Goal: Check status: Check status

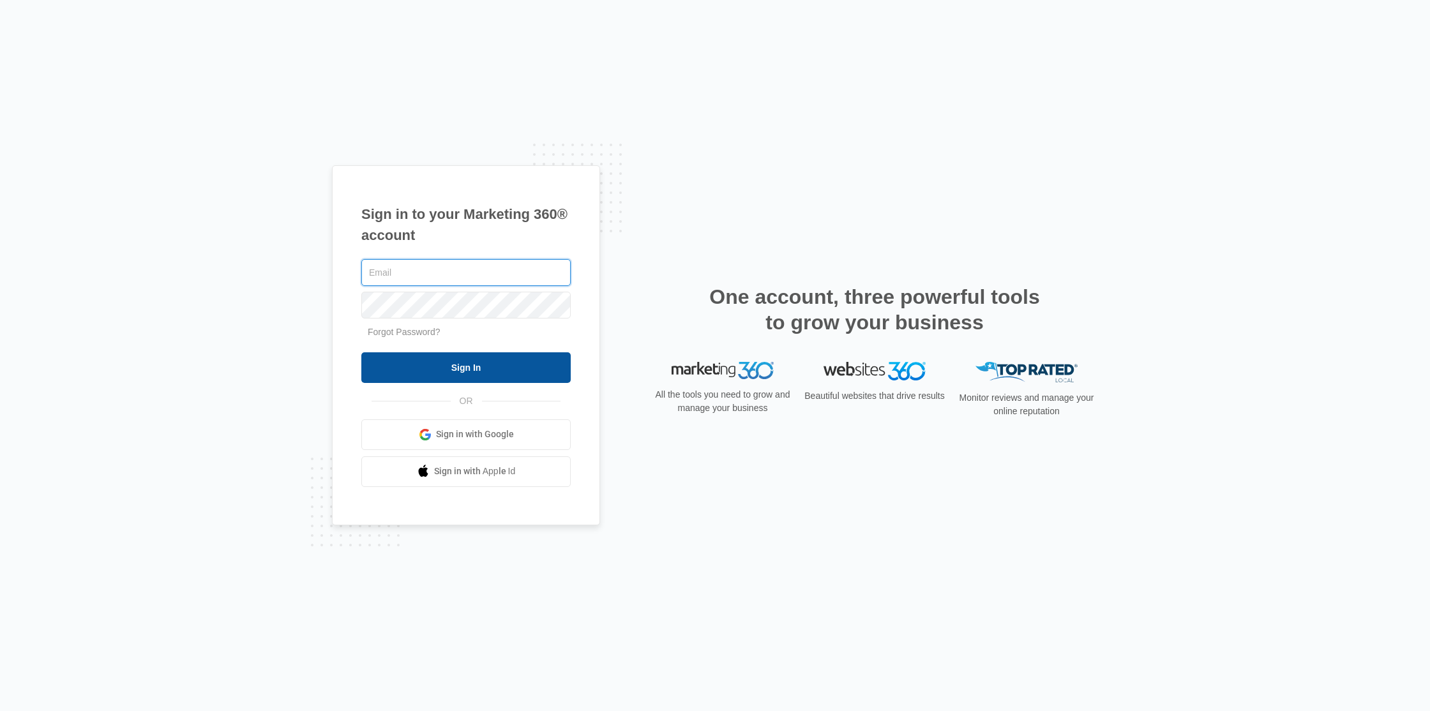
type input "[PERSON_NAME][EMAIL_ADDRESS][DOMAIN_NAME]"
click at [508, 365] on input "Sign In" at bounding box center [465, 367] width 209 height 31
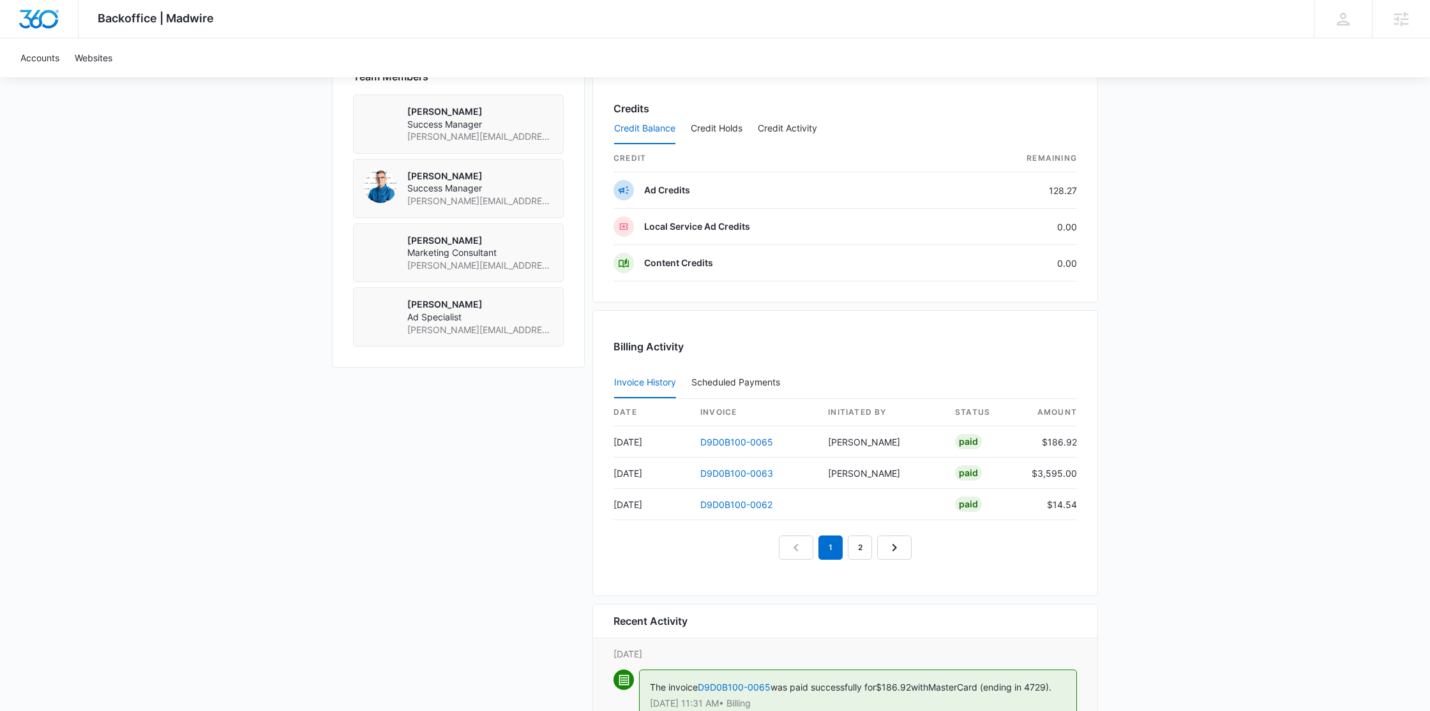
scroll to position [1020, 0]
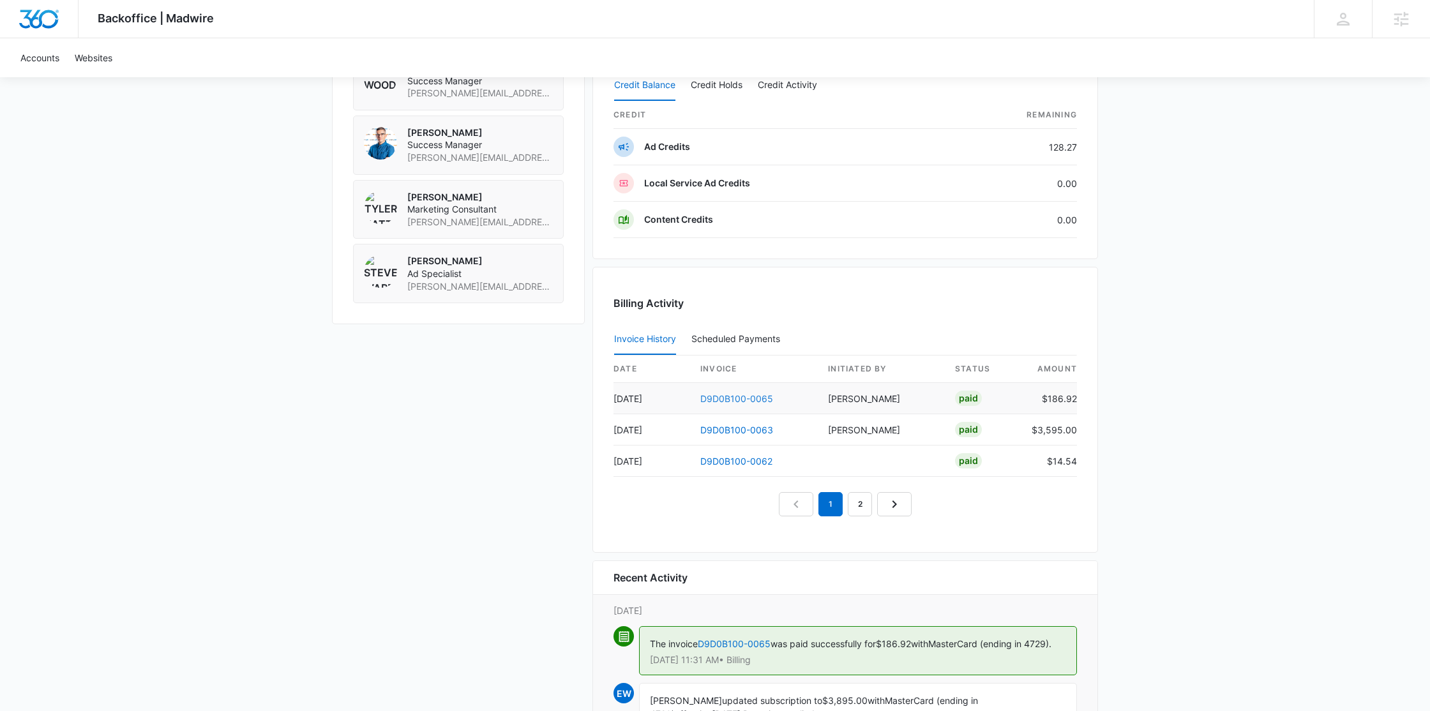
click at [730, 396] on link "D9D0B100-0065" at bounding box center [736, 398] width 73 height 11
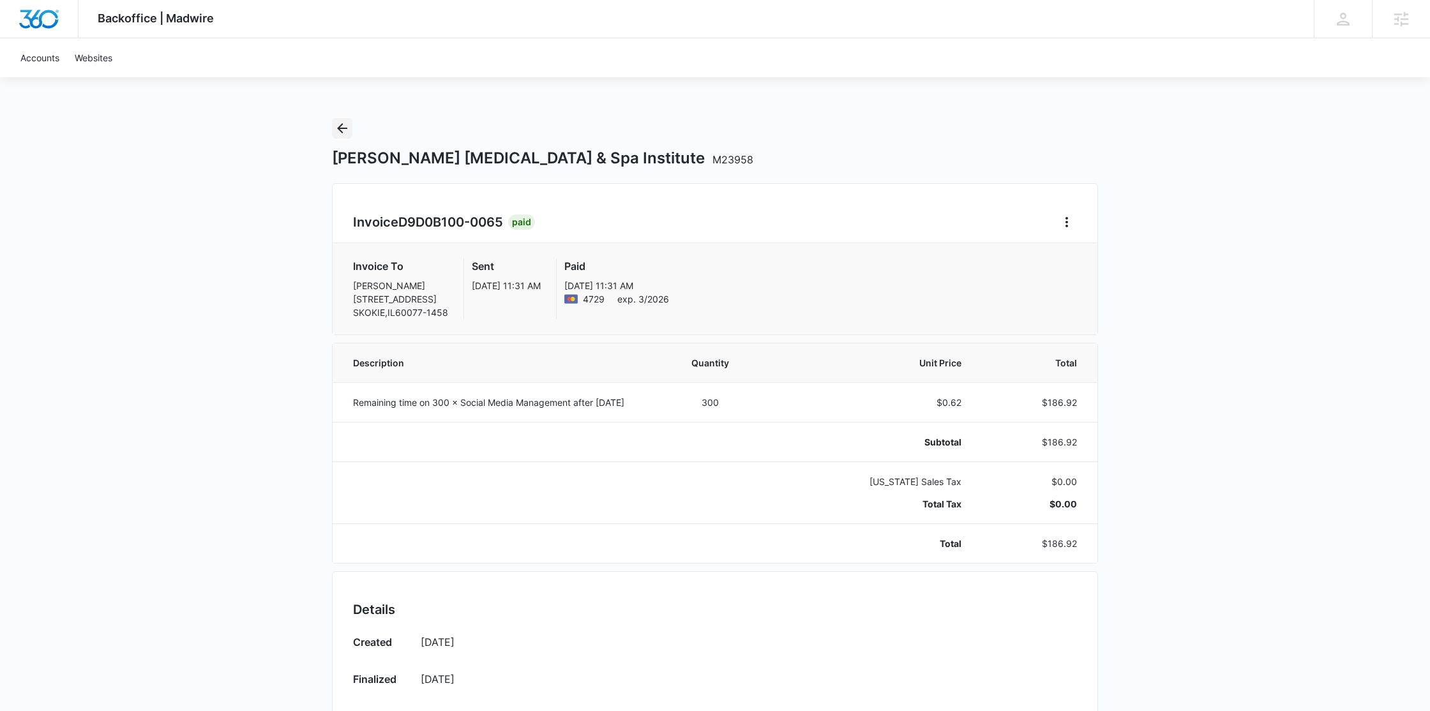
click at [343, 125] on icon "Back" at bounding box center [342, 128] width 15 height 15
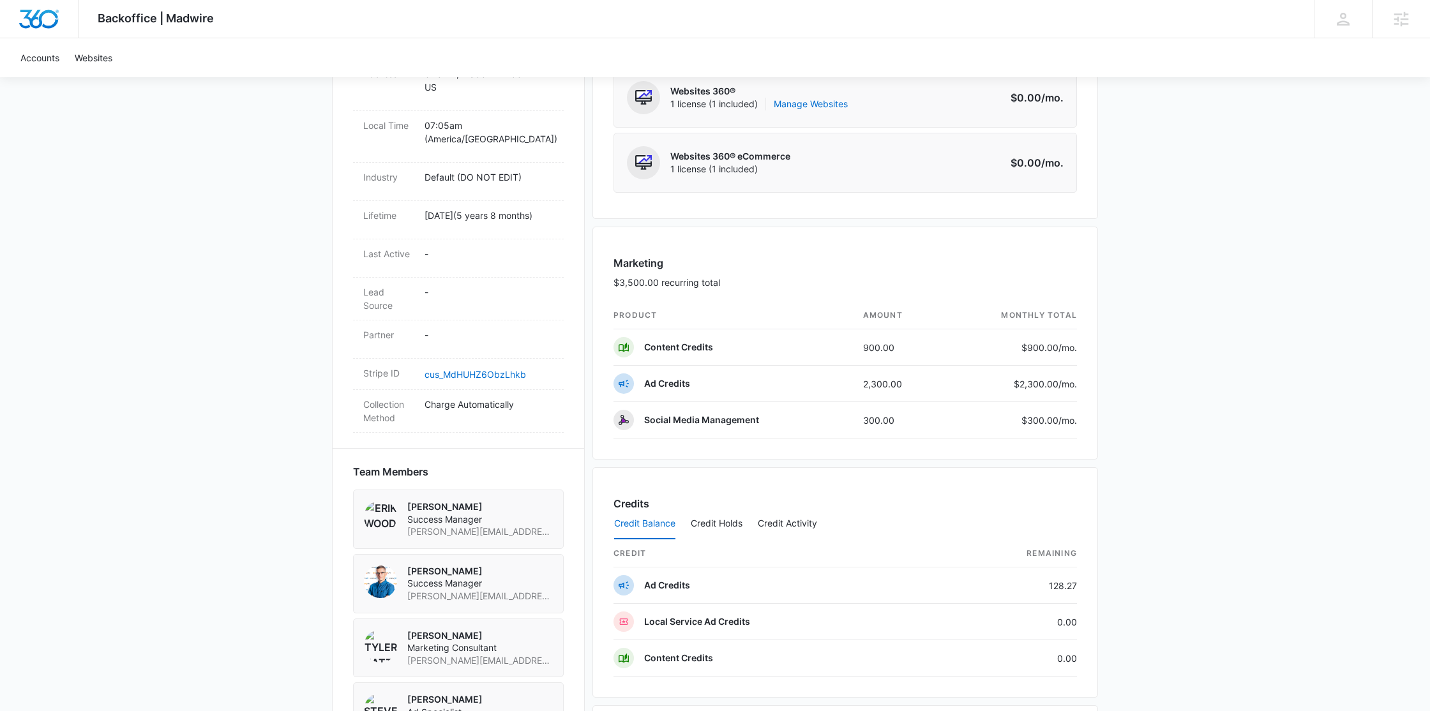
scroll to position [857, 0]
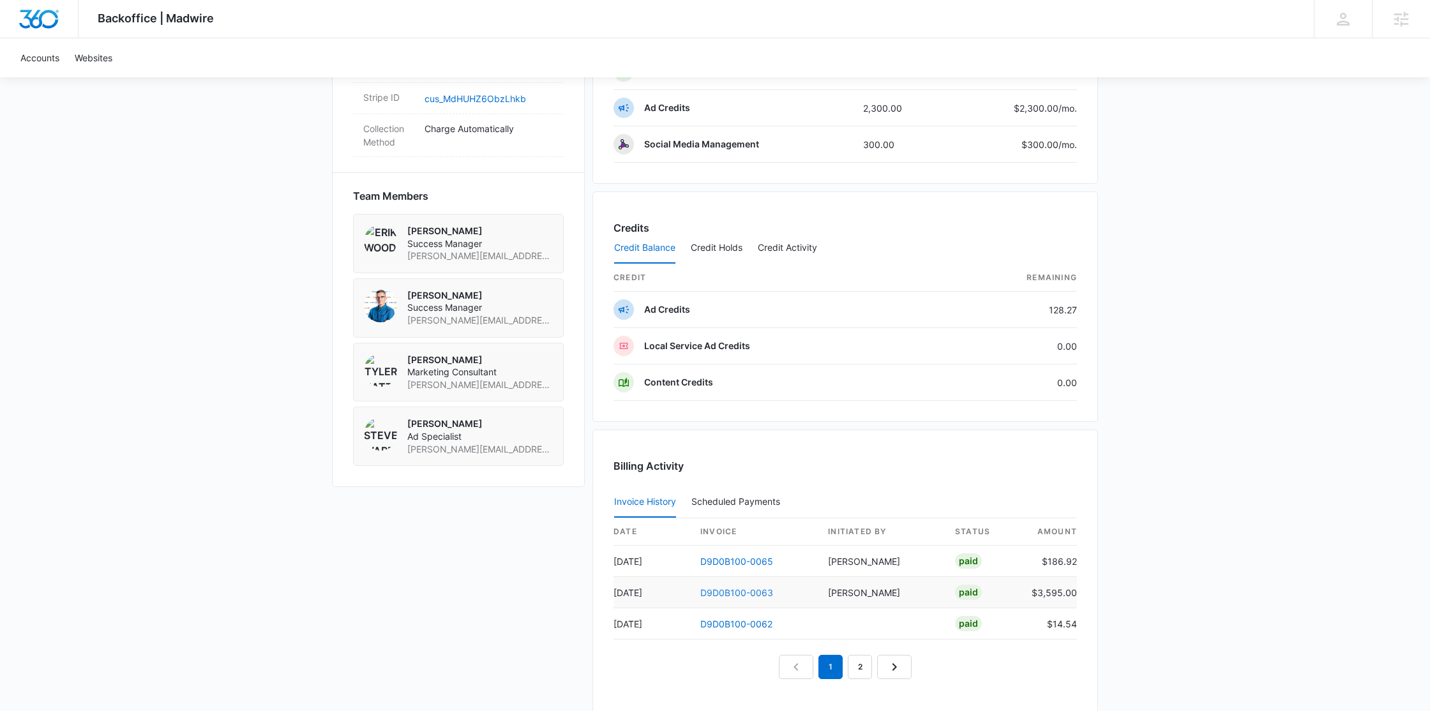
click at [739, 597] on link "D9D0B100-0063" at bounding box center [736, 592] width 73 height 11
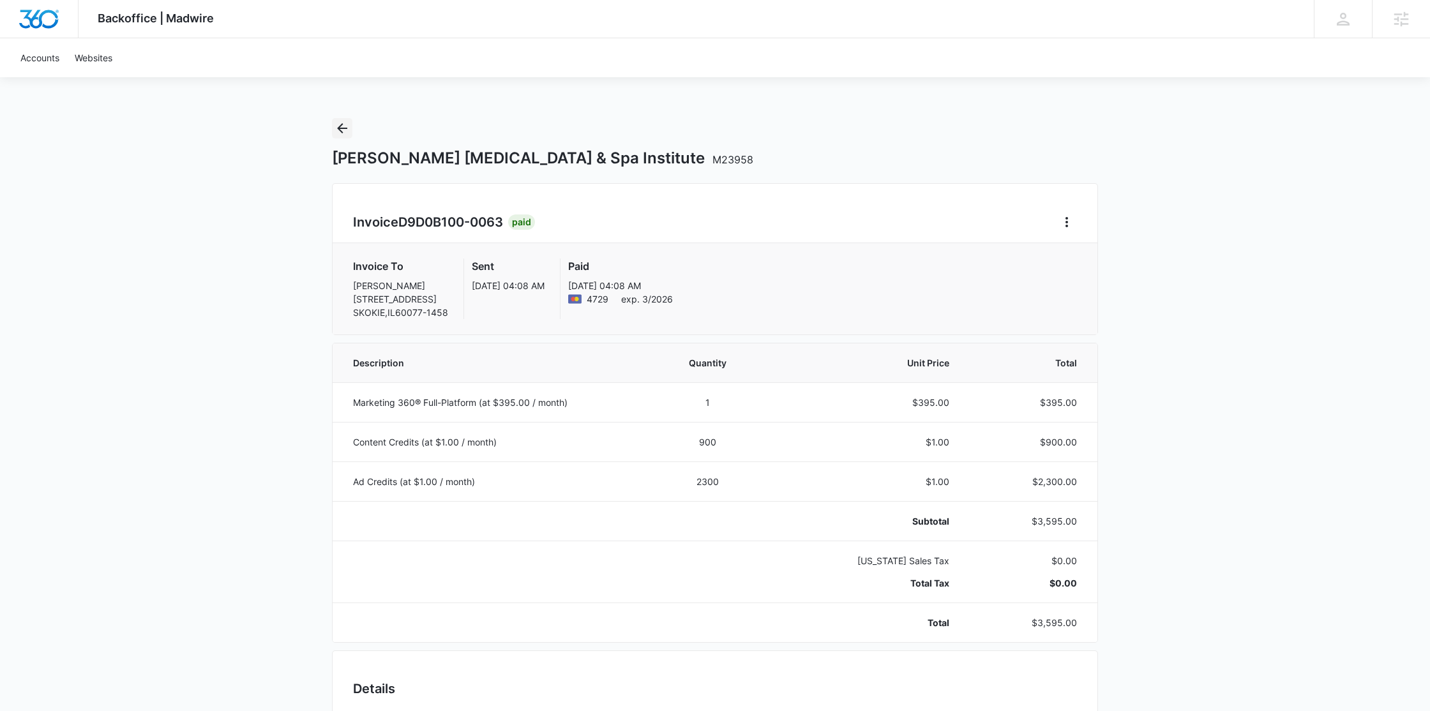
click at [344, 125] on icon "Back" at bounding box center [342, 128] width 15 height 15
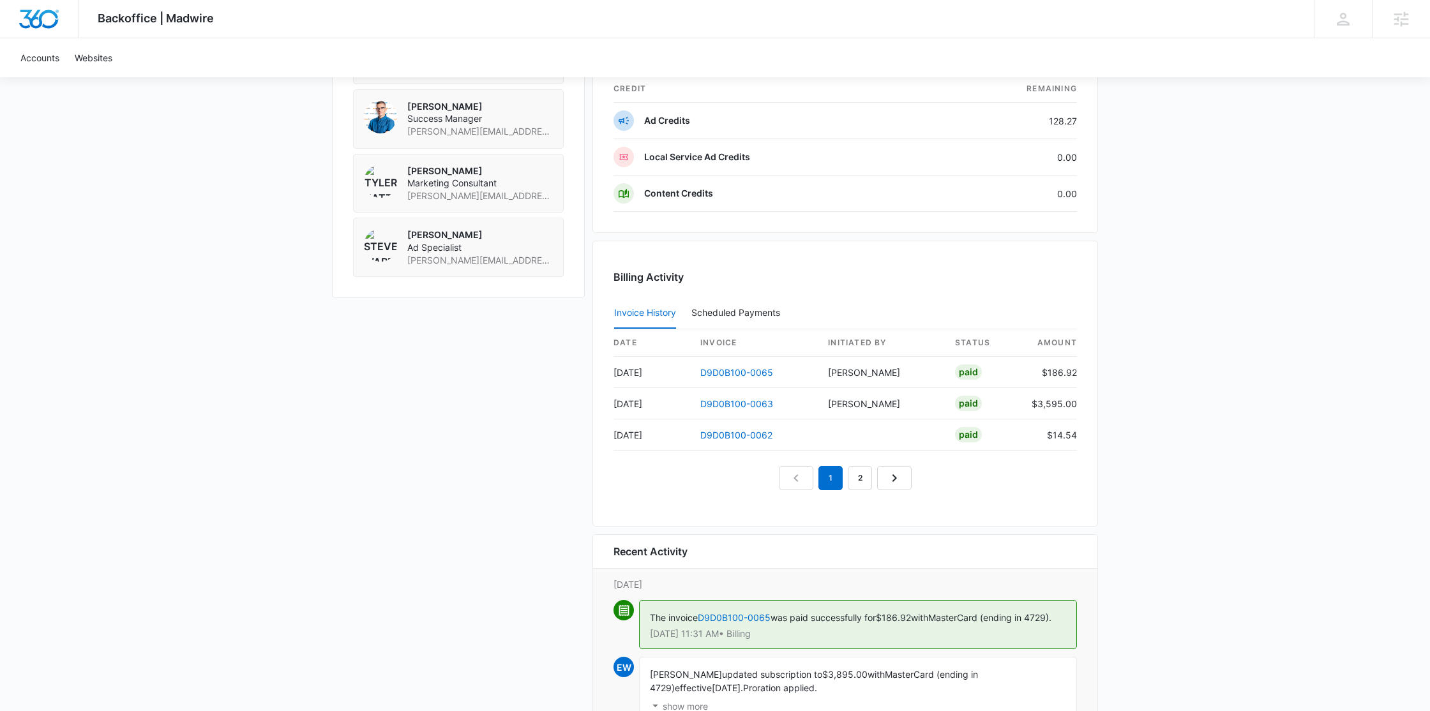
scroll to position [1161, 0]
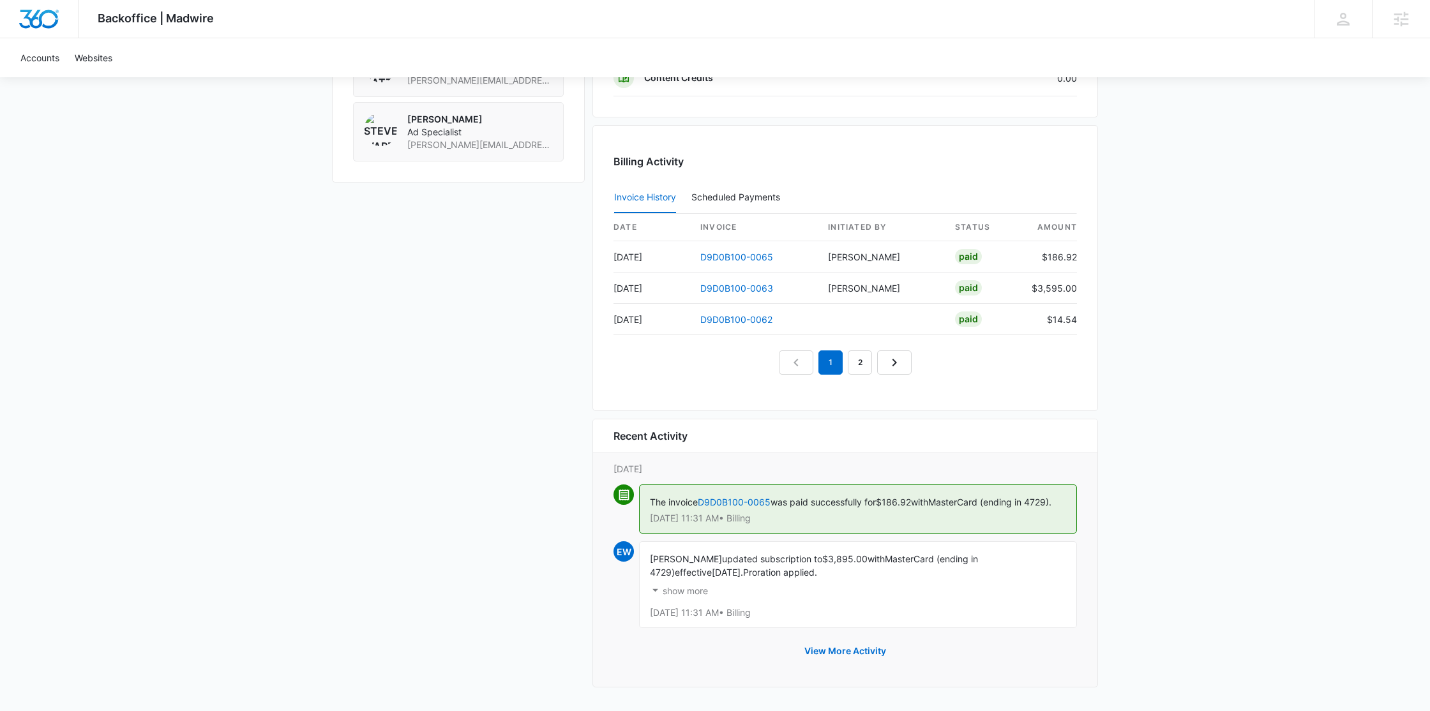
click at [691, 595] on p "show more" at bounding box center [685, 591] width 45 height 9
